Goal: Task Accomplishment & Management: Complete application form

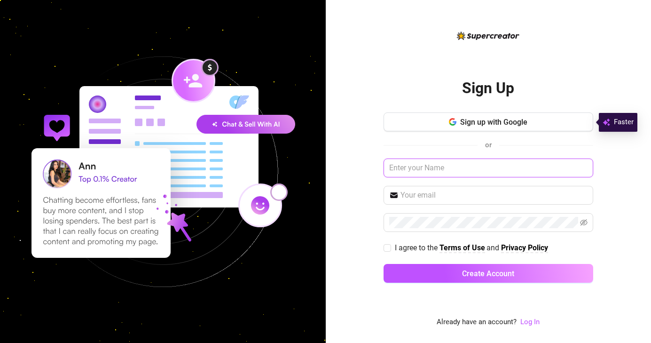
click at [443, 169] on input "text" at bounding box center [489, 167] width 210 height 19
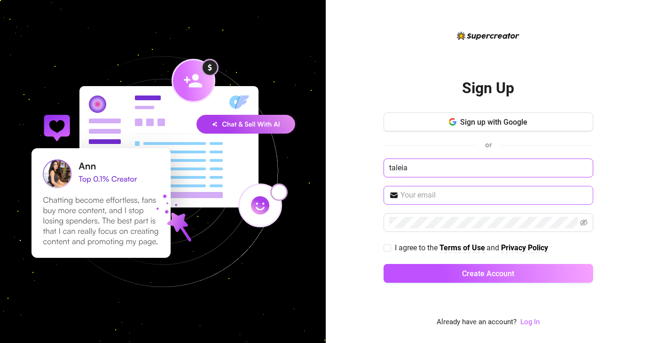
type input "taleia"
click at [452, 197] on input "text" at bounding box center [494, 194] width 187 height 11
type input "[EMAIL_ADDRESS][DOMAIN_NAME]"
click at [508, 196] on input "[EMAIL_ADDRESS][DOMAIN_NAME]" at bounding box center [494, 194] width 187 height 11
click at [503, 196] on input "[EMAIL_ADDRESS][DOMAIN_NAME]" at bounding box center [494, 194] width 187 height 11
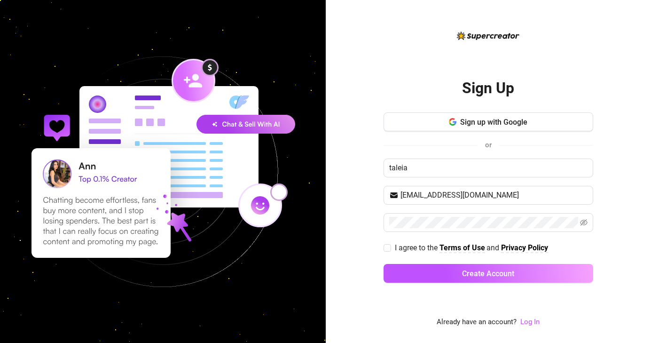
click at [437, 233] on div "Sign up with Google or taleia [EMAIL_ADDRESS][DOMAIN_NAME] I agree to the Terms…" at bounding box center [489, 201] width 210 height 179
click at [583, 224] on icon "eye-invisible" at bounding box center [584, 222] width 8 height 7
click at [387, 247] on input "I agree to the Terms of Use and Privacy Policy" at bounding box center [387, 247] width 7 height 7
checkbox input "true"
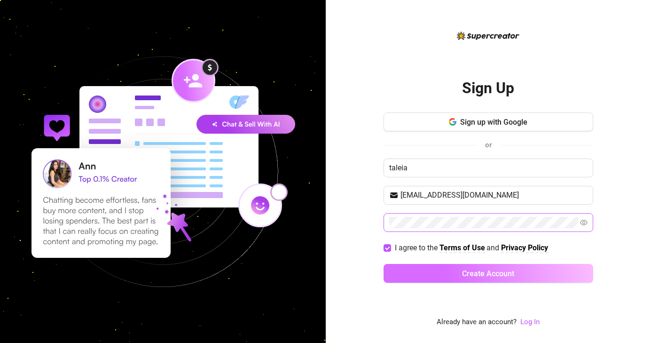
click at [453, 268] on button "Create Account" at bounding box center [489, 273] width 210 height 19
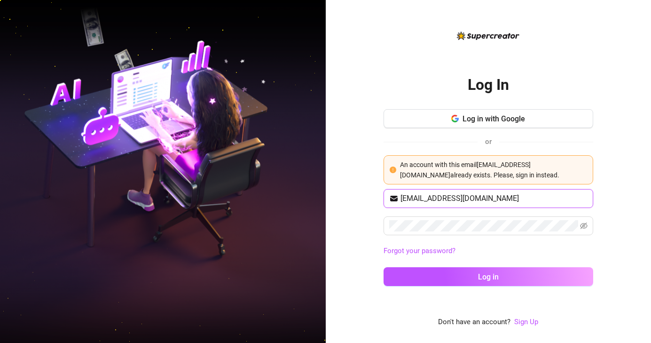
drag, startPoint x: 501, startPoint y: 199, endPoint x: 353, endPoint y: 205, distance: 148.2
click at [353, 205] on div "Log In Log in with Google or An account with this email [EMAIL_ADDRESS][DOMAIN_…" at bounding box center [489, 171] width 326 height 343
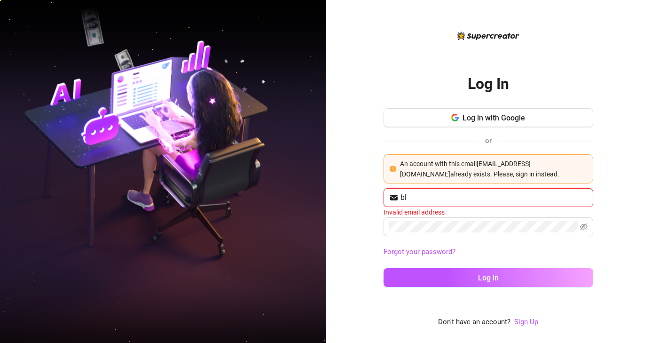
type input "b"
click at [438, 194] on input "text" at bounding box center [494, 197] width 187 height 11
type input "[EMAIL_ADDRESS][DOMAIN_NAME]"
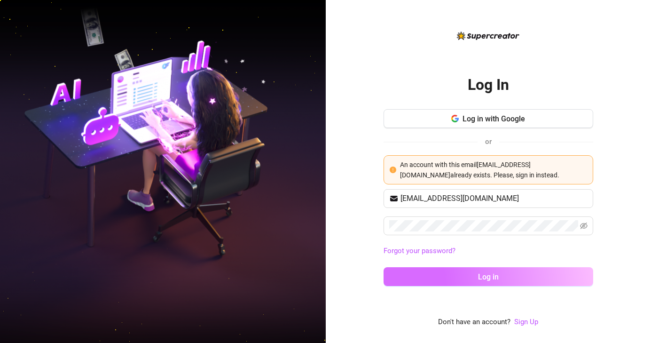
click at [483, 279] on span "Log in" at bounding box center [488, 276] width 21 height 9
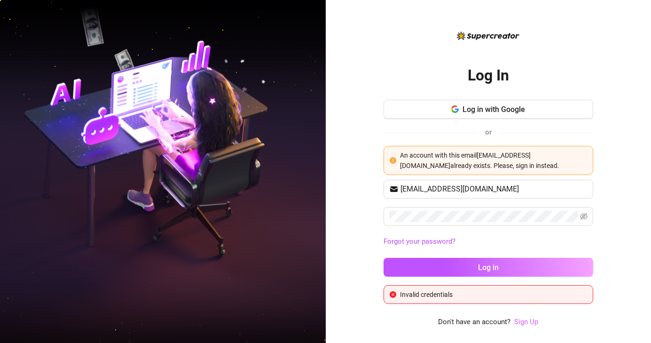
click at [527, 325] on link "Sign Up" at bounding box center [526, 321] width 24 height 8
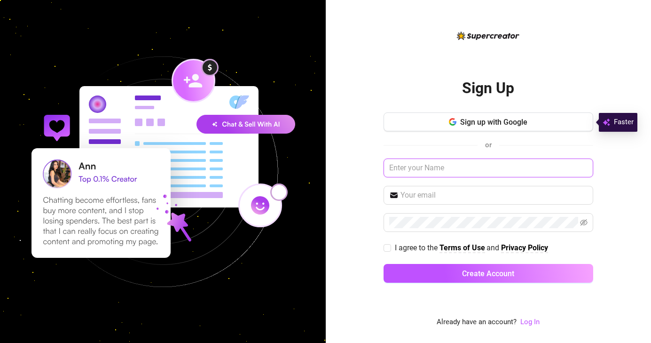
click at [466, 161] on input "text" at bounding box center [489, 167] width 210 height 19
type input "taleia"
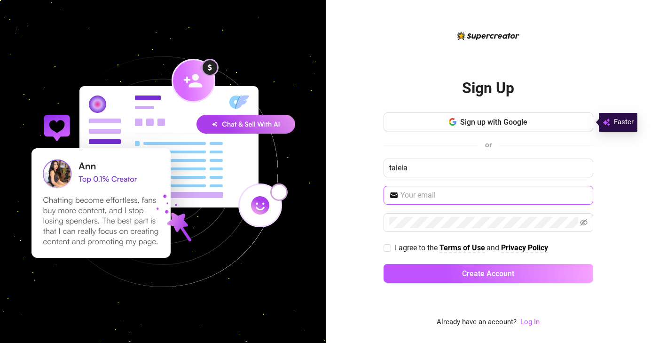
click at [447, 197] on input "text" at bounding box center [494, 194] width 187 height 11
type input "[EMAIL_ADDRESS][DOMAIN_NAME]"
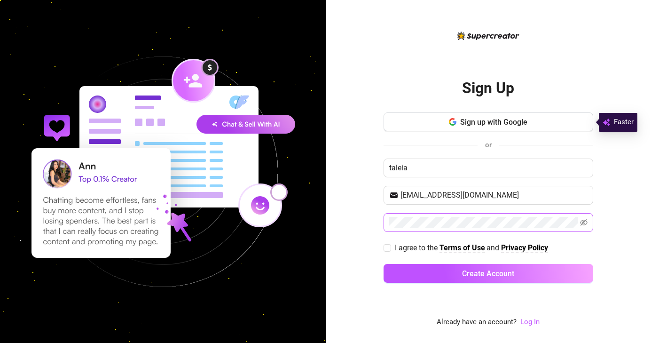
click at [586, 218] on span at bounding box center [584, 222] width 8 height 11
click at [582, 224] on icon "eye-invisible" at bounding box center [584, 222] width 8 height 7
click at [388, 245] on input "I agree to the Terms of Use and Privacy Policy" at bounding box center [387, 247] width 7 height 7
checkbox input "true"
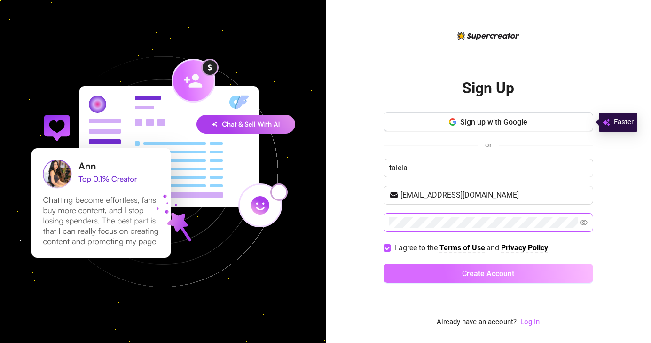
click at [473, 273] on span "Create Account" at bounding box center [488, 273] width 52 height 9
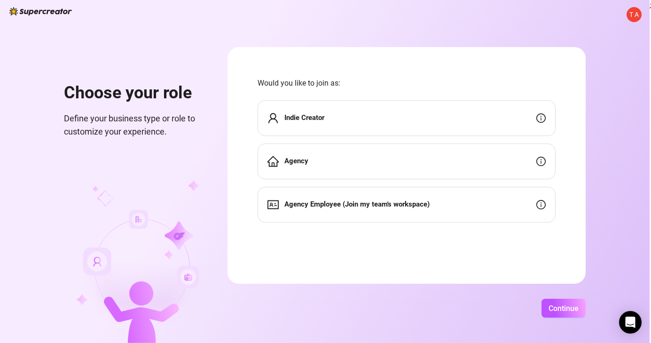
click at [431, 109] on div "Indie Creator" at bounding box center [407, 118] width 298 height 36
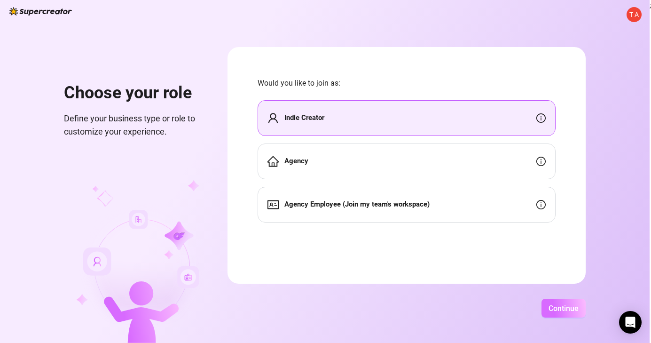
click at [573, 306] on span "Continue" at bounding box center [564, 308] width 30 height 9
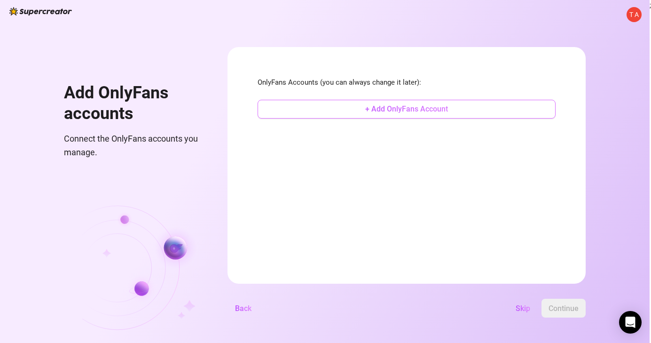
click at [448, 110] on button "+ Add OnlyFans Account" at bounding box center [407, 109] width 298 height 19
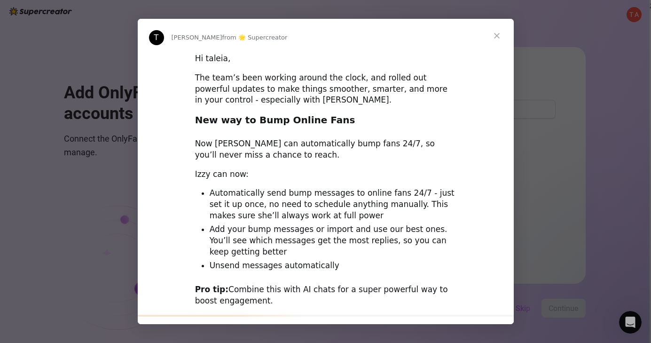
click at [496, 36] on span "Close" at bounding box center [497, 36] width 34 height 34
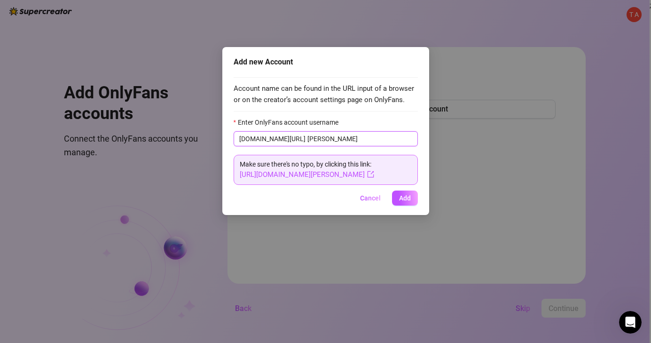
click at [307, 137] on input "[PERSON_NAME]" at bounding box center [359, 139] width 105 height 10
type input "brattytalx"
click at [404, 199] on span "Add" at bounding box center [405, 198] width 12 height 8
click at [407, 193] on button "Add" at bounding box center [405, 197] width 26 height 15
click at [408, 197] on span "Add" at bounding box center [405, 198] width 12 height 8
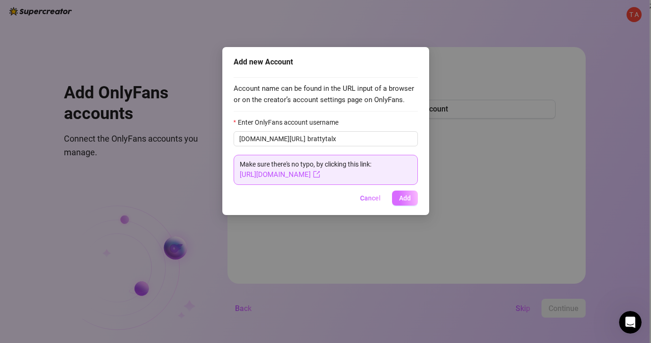
click at [405, 196] on span "Add" at bounding box center [405, 198] width 12 height 8
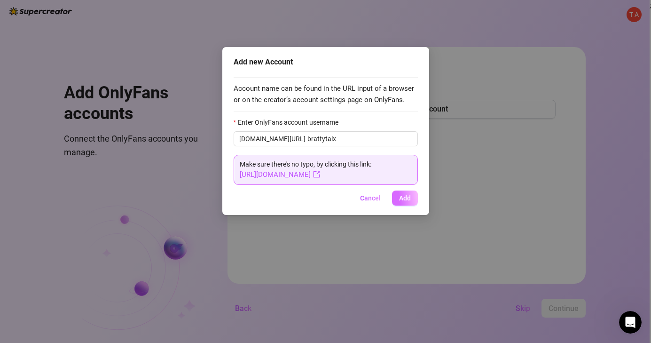
click at [405, 196] on span "Add" at bounding box center [405, 198] width 12 height 8
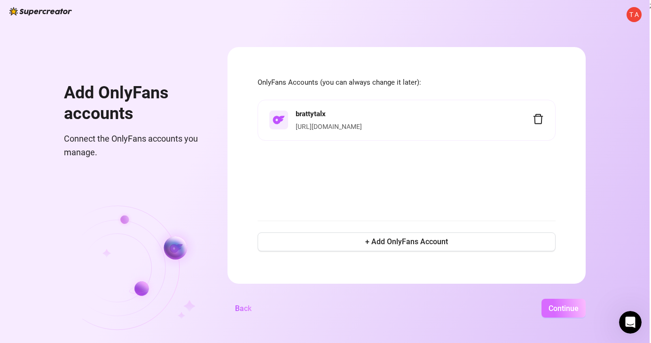
click at [562, 313] on button "Continue" at bounding box center [564, 308] width 44 height 19
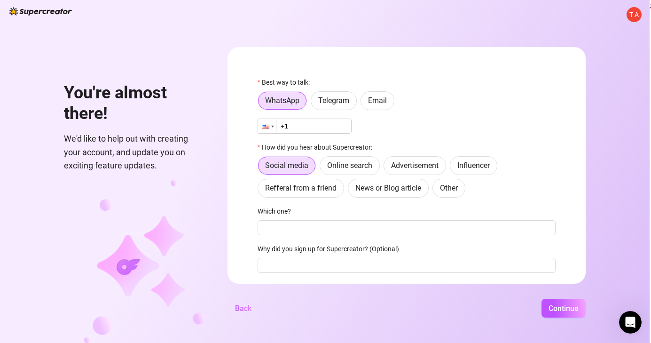
click at [263, 126] on div at bounding box center [266, 126] width 8 height 5
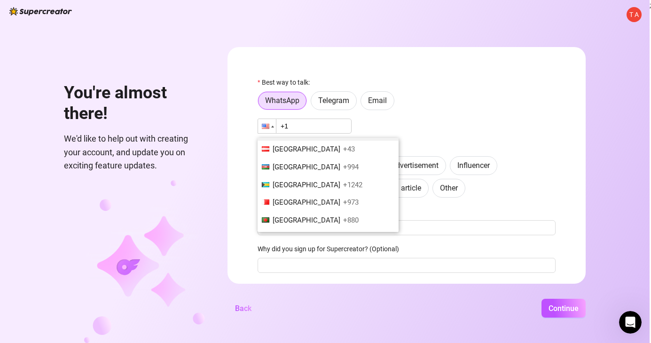
scroll to position [214, 0]
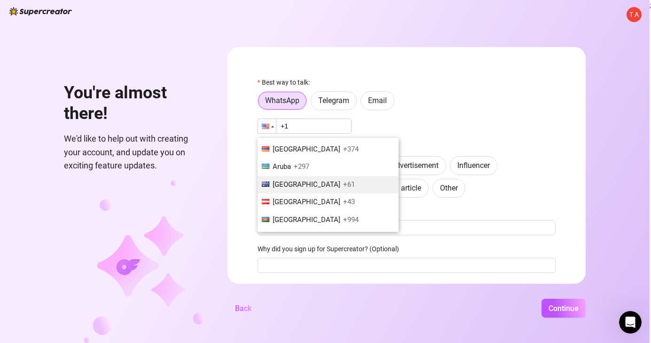
click at [343, 181] on span "+61" at bounding box center [349, 184] width 12 height 8
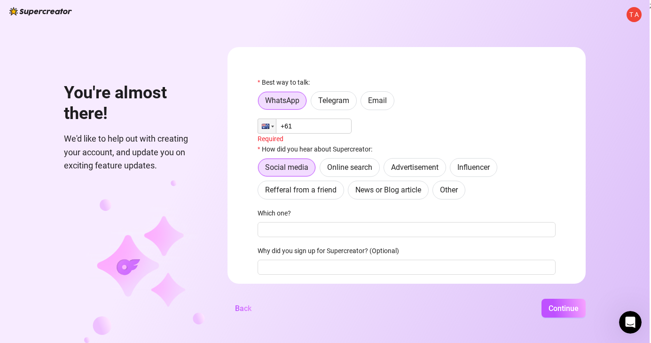
click at [298, 123] on input "+61" at bounding box center [305, 125] width 94 height 15
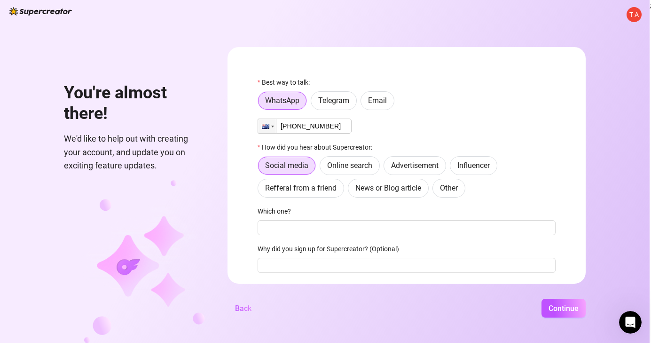
type input "[PHONE_NUMBER]"
click at [450, 236] on div "Best way to talk: WhatsApp Telegram Email Phone [PHONE_NUMBER] How did you hear…" at bounding box center [407, 198] width 298 height 242
click at [441, 229] on input "Which one?" at bounding box center [407, 227] width 298 height 15
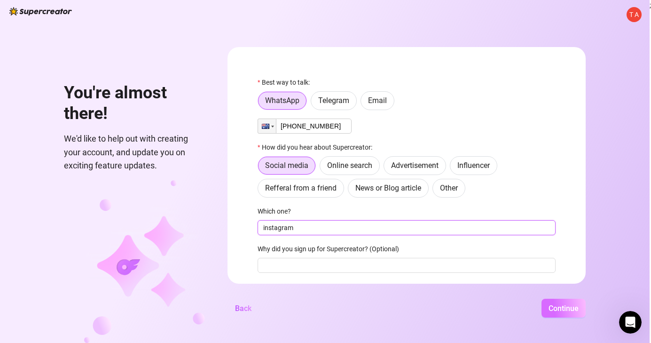
type input "instagram"
click at [567, 306] on span "Continue" at bounding box center [564, 308] width 30 height 9
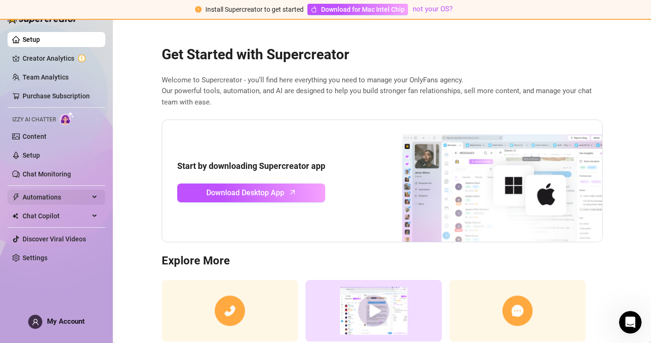
click at [59, 197] on span "Automations" at bounding box center [56, 196] width 67 height 15
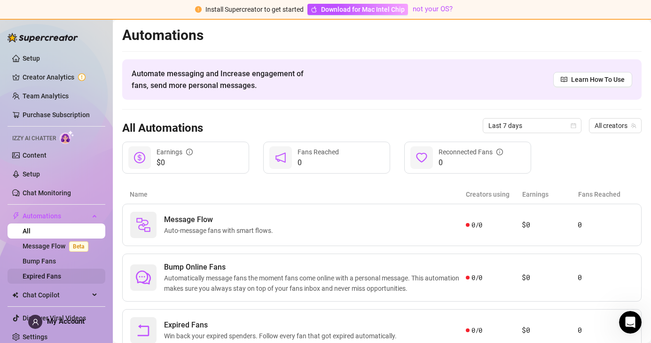
click at [61, 274] on link "Expired Fans" at bounding box center [42, 276] width 39 height 8
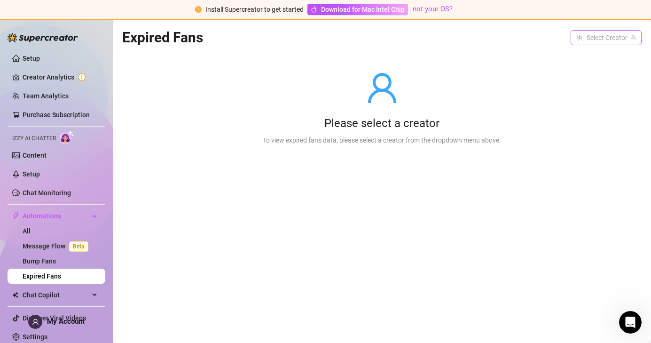
click at [601, 34] on input "search" at bounding box center [601, 38] width 51 height 14
click at [603, 37] on input "search" at bounding box center [601, 38] width 51 height 14
click at [582, 38] on input "search" at bounding box center [601, 38] width 51 height 14
click at [378, 5] on span "Download for Mac Intel Chip" at bounding box center [363, 9] width 84 height 10
click at [61, 74] on link "Creator Analytics" at bounding box center [60, 77] width 75 height 15
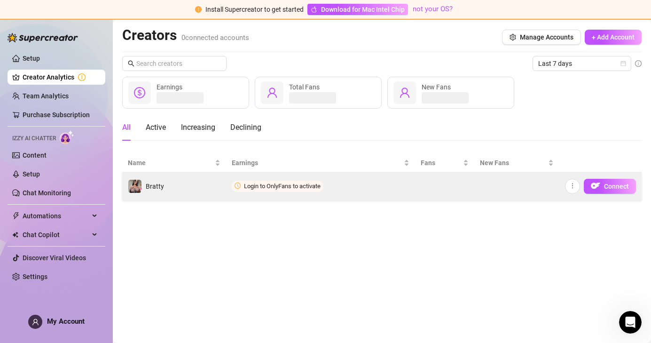
click at [283, 178] on td "Login to OnlyFans to activate" at bounding box center [320, 186] width 189 height 28
click at [613, 182] on span "Connect" at bounding box center [616, 186] width 25 height 8
click at [606, 184] on span "Connect" at bounding box center [616, 186] width 25 height 8
click at [611, 188] on span "Connect" at bounding box center [616, 186] width 25 height 8
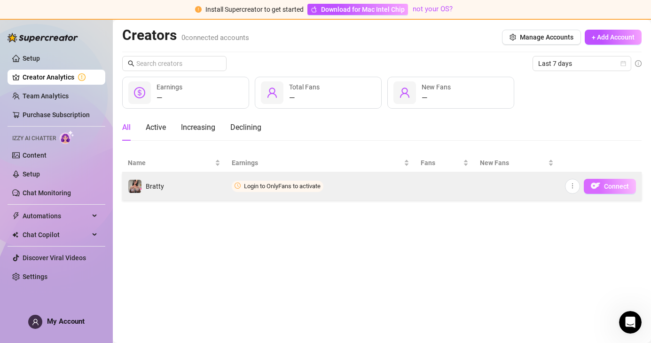
click at [617, 185] on span "Connect" at bounding box center [616, 186] width 25 height 8
click at [606, 189] on button "Connect" at bounding box center [610, 186] width 52 height 15
